Goal: Task Accomplishment & Management: Manage account settings

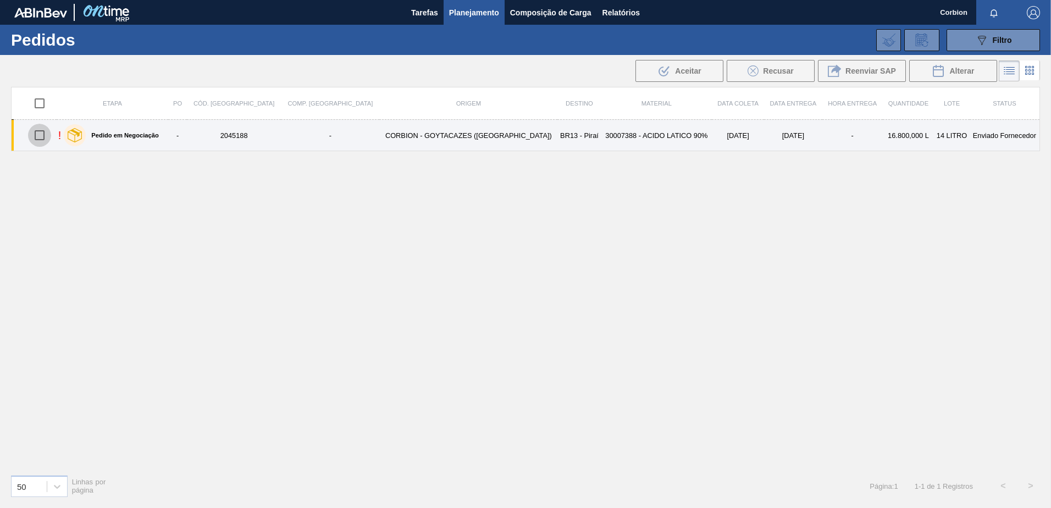
click at [42, 135] on input "checkbox" at bounding box center [39, 135] width 23 height 23
checkbox input "true"
click at [601, 138] on td "30007388 - ACIDO LATICO 90%" at bounding box center [656, 135] width 110 height 31
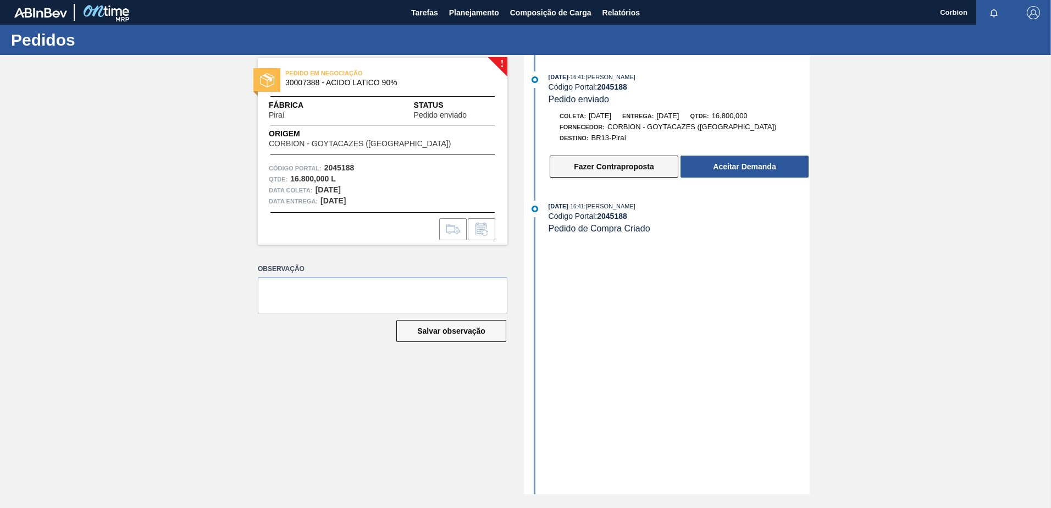
click at [602, 171] on button "Fazer Contraproposta" at bounding box center [614, 167] width 129 height 22
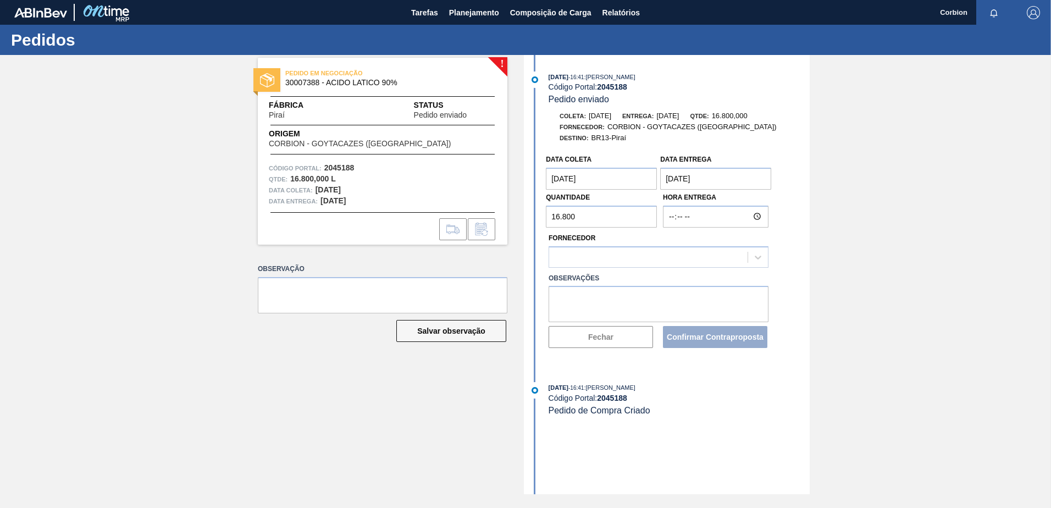
click at [605, 183] on coleta "09/10/2025" at bounding box center [601, 179] width 111 height 22
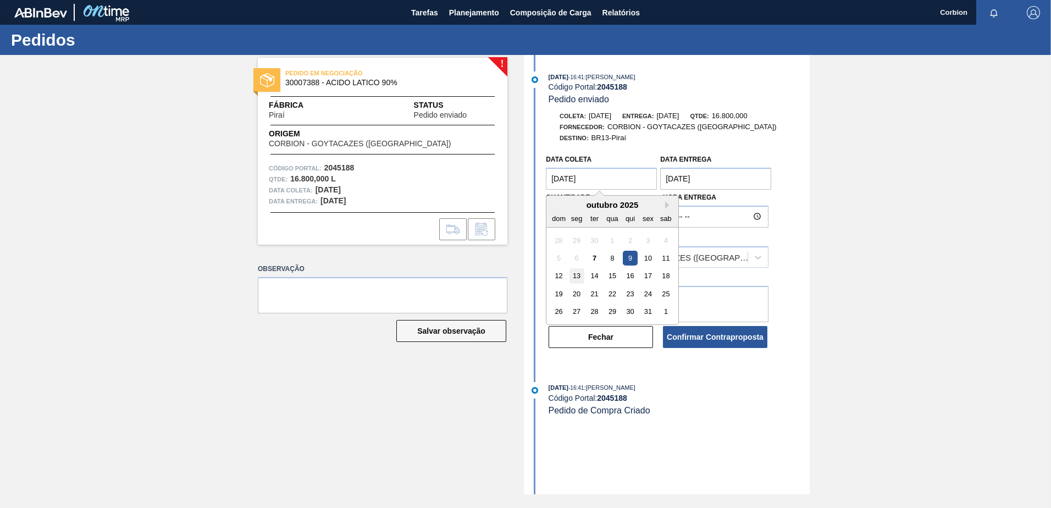
click at [576, 277] on div "13" at bounding box center [577, 276] width 15 height 15
type coleta "13/10/2025"
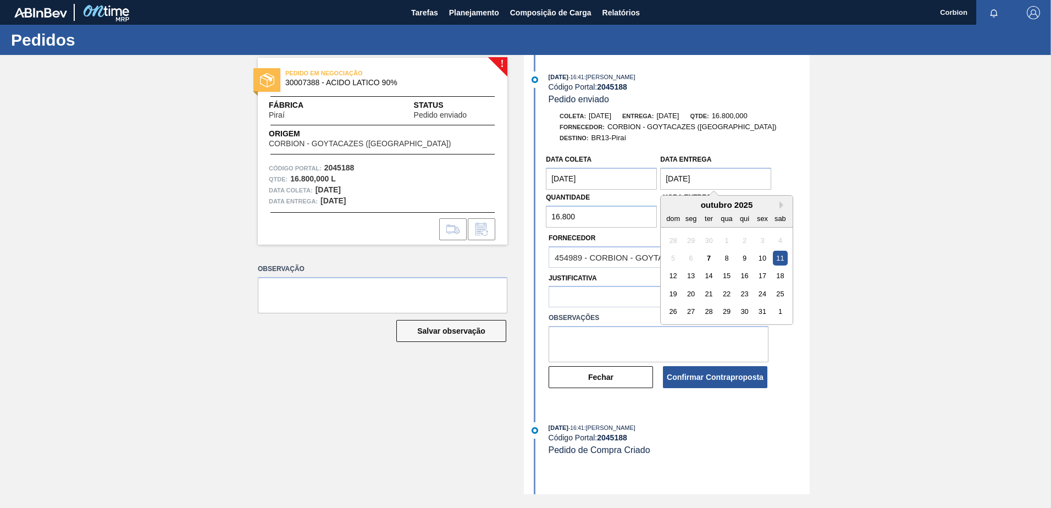
click at [690, 176] on Entrega "11/10/2025" at bounding box center [715, 179] width 111 height 22
click at [727, 270] on div "15" at bounding box center [727, 276] width 15 height 15
type Entrega "15/10/2025"
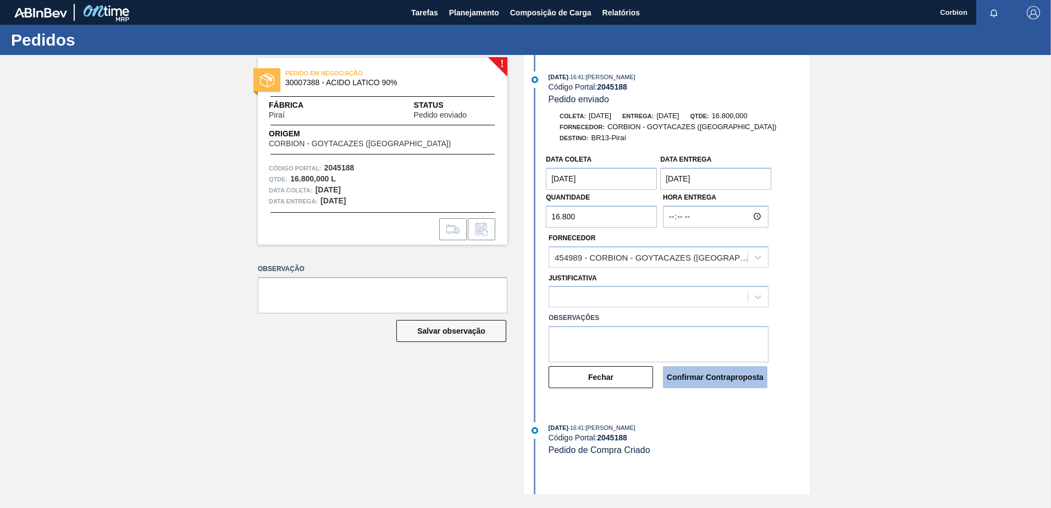
click at [710, 374] on button "Confirmar Contraproposta" at bounding box center [715, 377] width 104 height 22
click at [715, 300] on div at bounding box center [648, 297] width 198 height 16
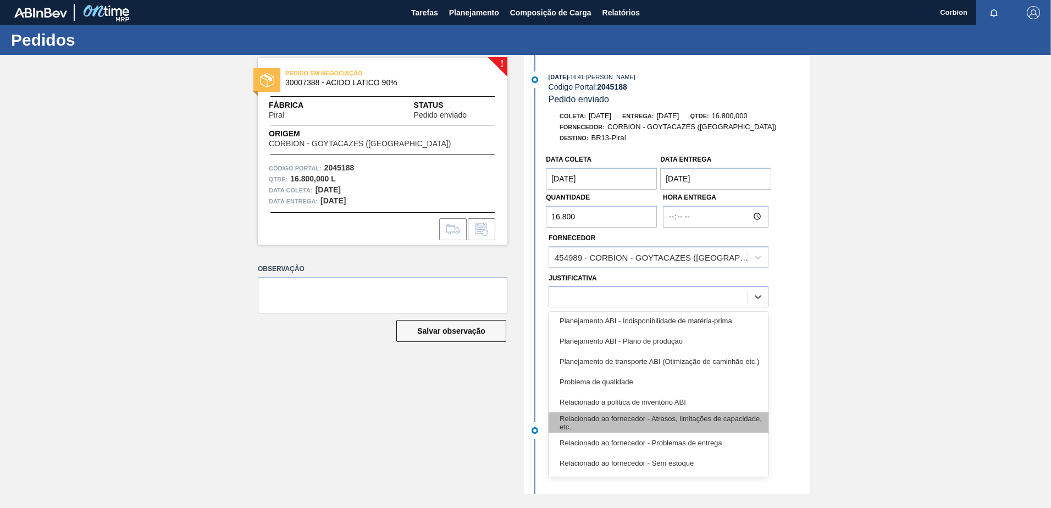
scroll to position [151, 0]
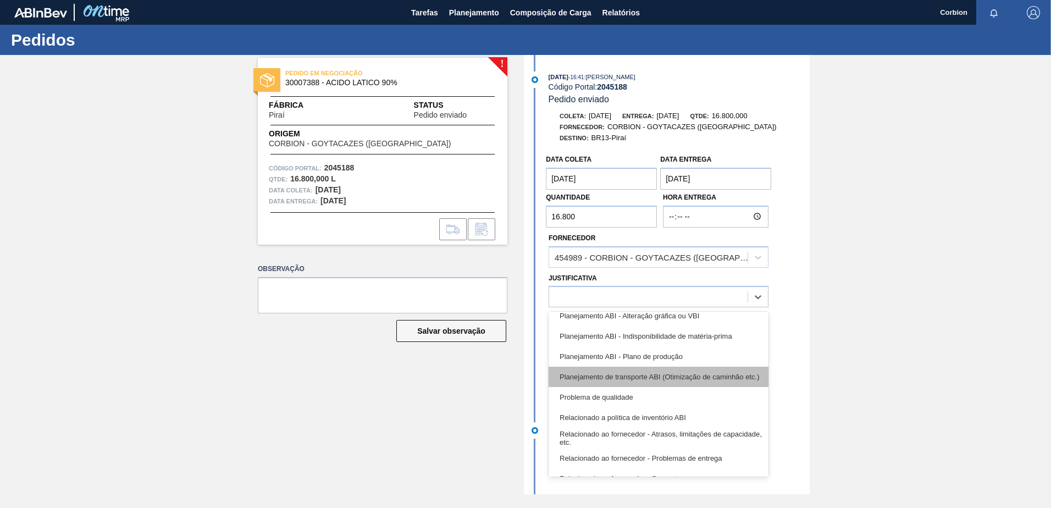
click at [595, 382] on div "Planejamento de transporte ABI (Otimização de caminhão etc.)" at bounding box center [659, 377] width 220 height 20
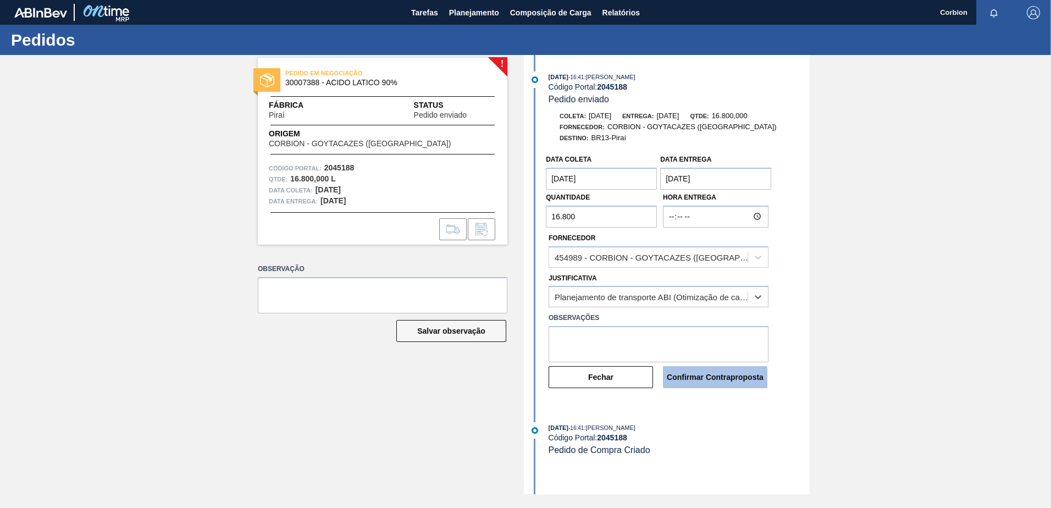
click at [713, 382] on button "Confirmar Contraproposta" at bounding box center [715, 377] width 104 height 22
